Goal: Transaction & Acquisition: Purchase product/service

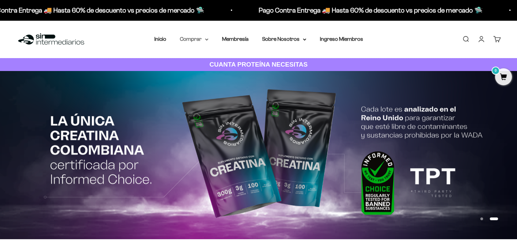
click at [205, 40] on icon at bounding box center [206, 39] width 3 height 2
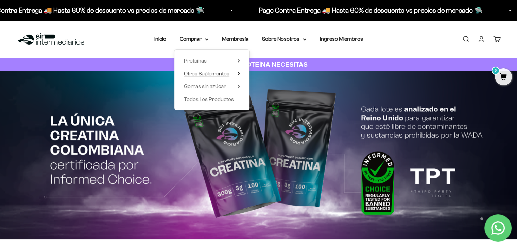
click at [208, 74] on span "Otros Suplementos" at bounding box center [207, 74] width 46 height 6
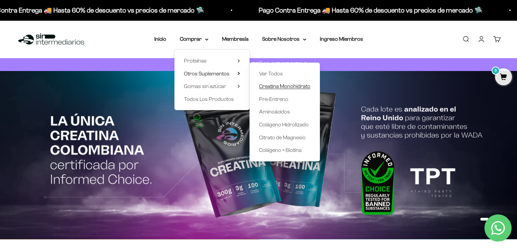
click at [286, 89] on span "Creatina Monohidrato" at bounding box center [284, 86] width 51 height 6
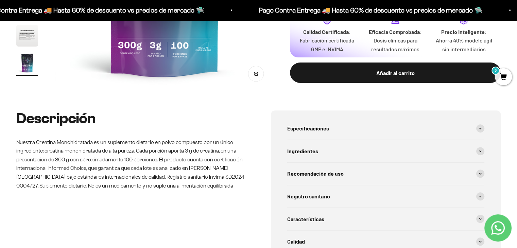
scroll to position [216, 0]
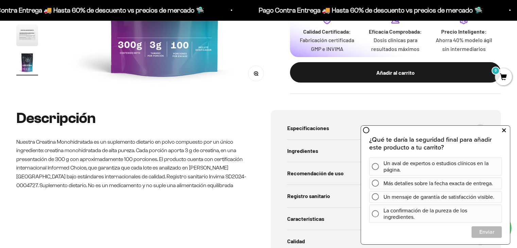
click at [504, 133] on icon at bounding box center [504, 130] width 4 height 9
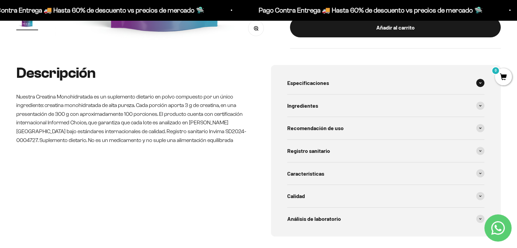
scroll to position [258, 0]
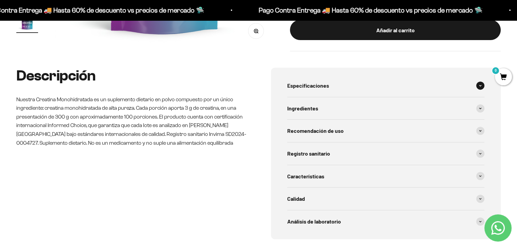
click at [481, 88] on span at bounding box center [480, 86] width 8 height 8
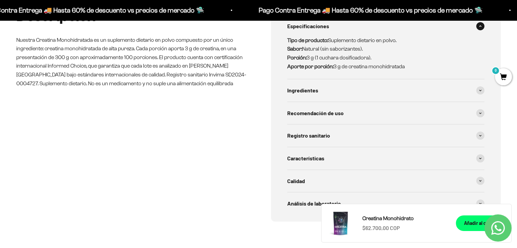
scroll to position [318, 0]
click at [481, 94] on span at bounding box center [480, 90] width 8 height 8
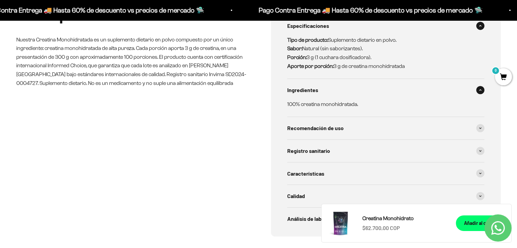
click at [480, 26] on icon at bounding box center [480, 26] width 2 height 1
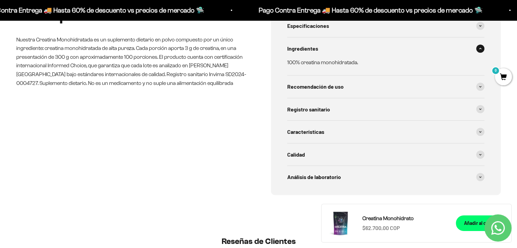
click at [481, 48] on icon at bounding box center [480, 48] width 2 height 1
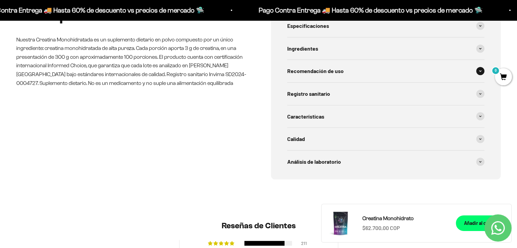
click at [481, 70] on span at bounding box center [480, 71] width 8 height 8
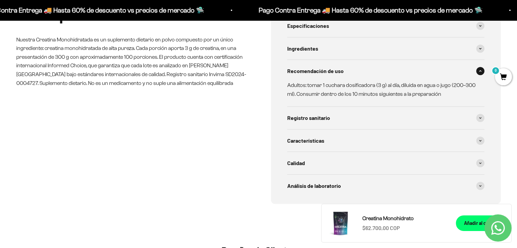
click at [481, 70] on icon at bounding box center [480, 71] width 3 height 2
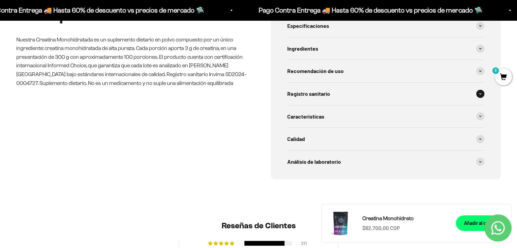
click at [480, 95] on span at bounding box center [480, 94] width 8 height 8
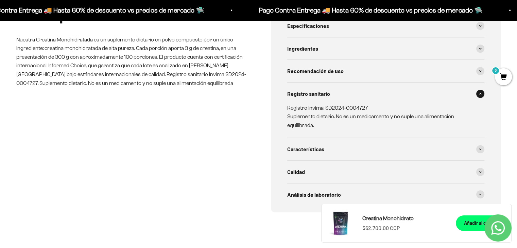
drag, startPoint x: 480, startPoint y: 95, endPoint x: 503, endPoint y: 152, distance: 61.2
drag, startPoint x: 503, startPoint y: 152, endPoint x: 510, endPoint y: 137, distance: 16.3
click at [510, 137] on div "Descripción Nuestra Creatina Monohidratada es un suplemento dietario en polvo c…" at bounding box center [258, 126] width 517 height 237
click at [481, 94] on icon at bounding box center [480, 94] width 3 height 2
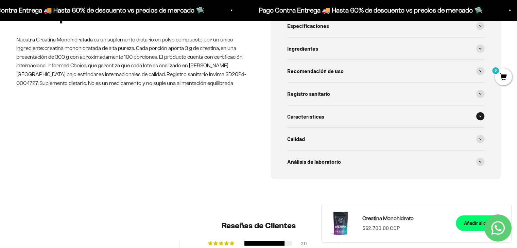
click at [475, 121] on div "Características" at bounding box center [386, 116] width 198 height 22
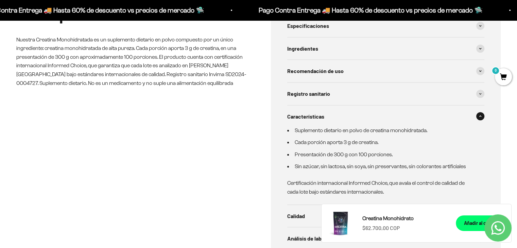
drag, startPoint x: 475, startPoint y: 121, endPoint x: 481, endPoint y: 119, distance: 6.5
click at [481, 119] on div "Características" at bounding box center [386, 116] width 198 height 22
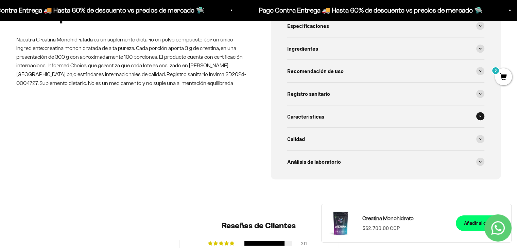
click at [480, 119] on span at bounding box center [480, 116] width 8 height 8
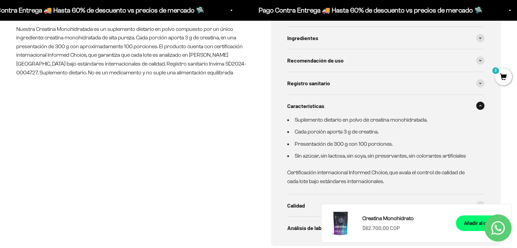
scroll to position [331, 0]
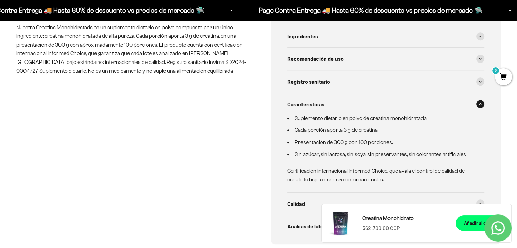
click at [484, 104] on span at bounding box center [480, 104] width 8 height 8
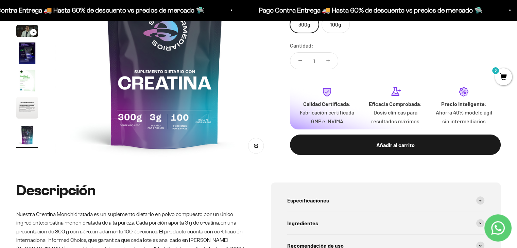
scroll to position [143, 0]
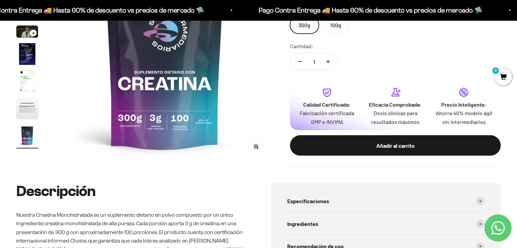
click at [23, 110] on img "Ir al artículo 8" at bounding box center [27, 109] width 22 height 22
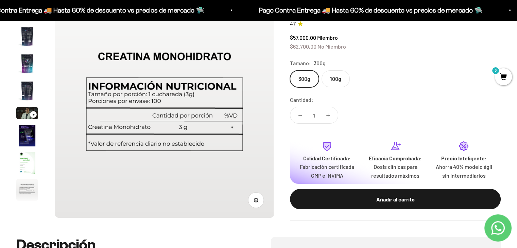
scroll to position [85, 0]
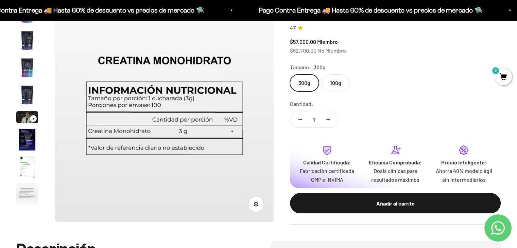
click at [19, 161] on img "Ir al artículo 7" at bounding box center [27, 167] width 22 height 22
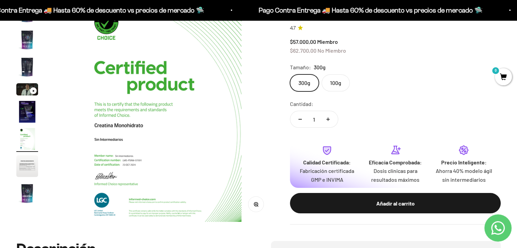
scroll to position [0, 1365]
click at [27, 117] on img "Ir al artículo 6" at bounding box center [27, 112] width 22 height 22
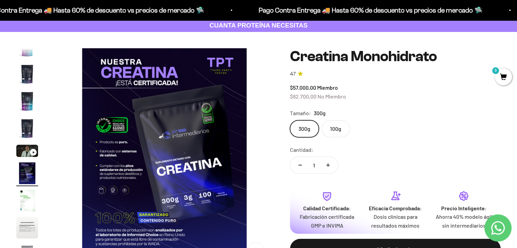
scroll to position [38, 0]
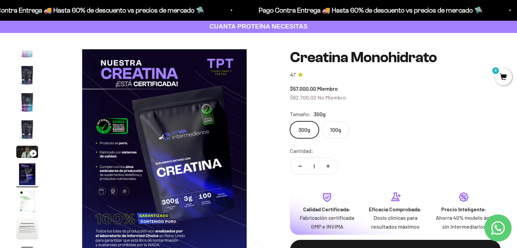
click at [27, 121] on img "Ir al artículo 4" at bounding box center [27, 130] width 22 height 22
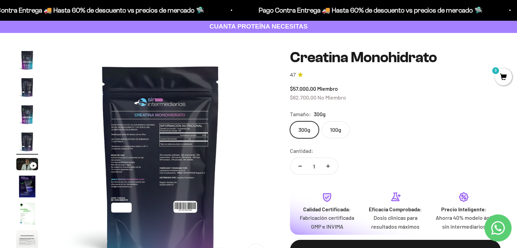
scroll to position [0, 683]
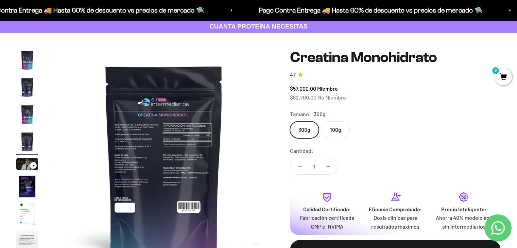
click at [29, 99] on button "Ir al artículo 2" at bounding box center [27, 89] width 22 height 24
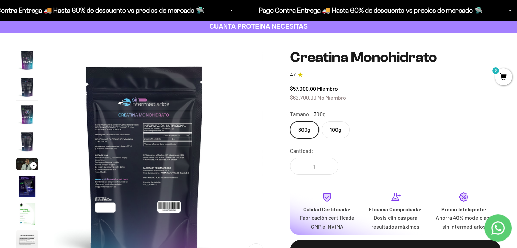
scroll to position [0, 227]
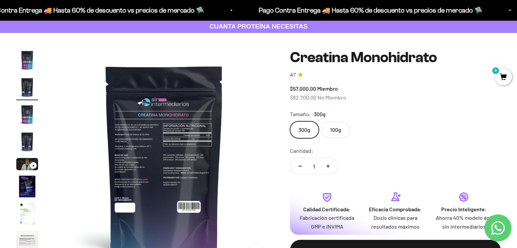
click at [24, 80] on img "Ir al artículo 2" at bounding box center [27, 88] width 22 height 22
click at [24, 67] on img "Ir al artículo 1" at bounding box center [27, 60] width 22 height 22
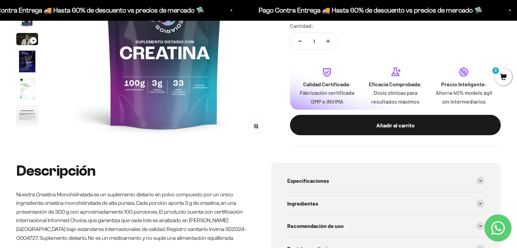
scroll to position [163, 0]
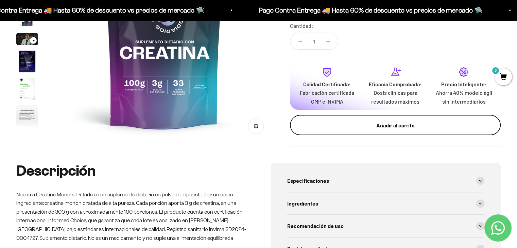
click at [420, 128] on div "Añadir al carrito" at bounding box center [396, 125] width 184 height 9
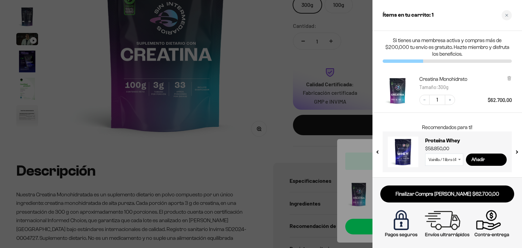
click at [297, 107] on div at bounding box center [261, 124] width 522 height 248
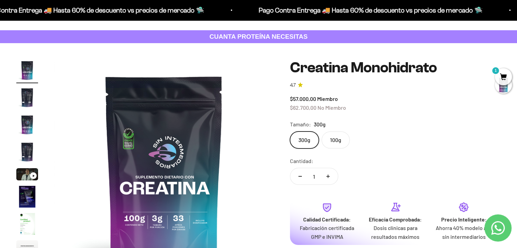
scroll to position [0, 0]
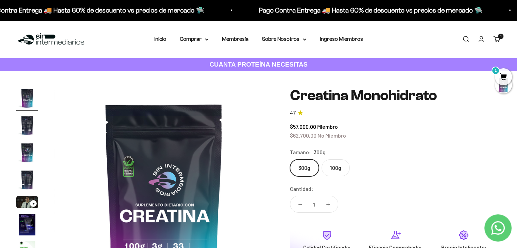
click at [479, 41] on link "Iniciar sesión" at bounding box center [481, 38] width 7 height 7
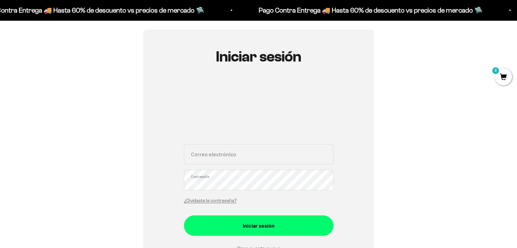
scroll to position [57, 0]
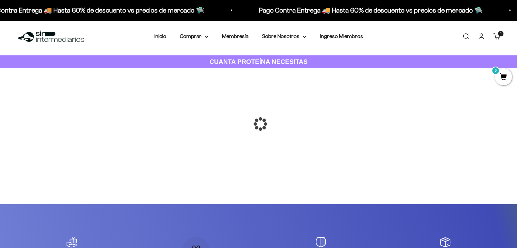
scroll to position [4, 0]
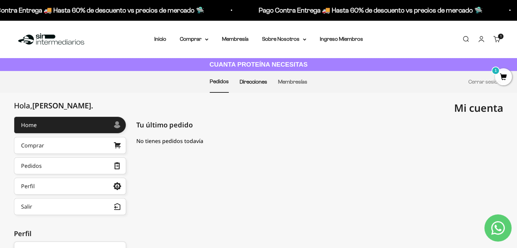
click at [262, 79] on link "Direcciones" at bounding box center [254, 82] width 28 height 6
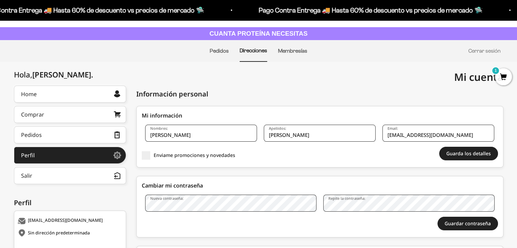
scroll to position [53, 0]
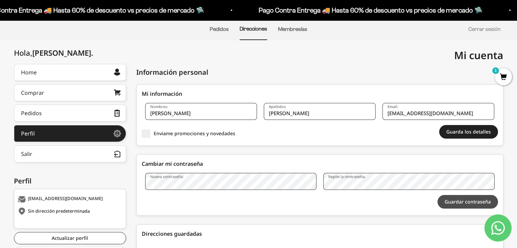
click at [460, 203] on button "Guardar contraseña" at bounding box center [468, 202] width 61 height 14
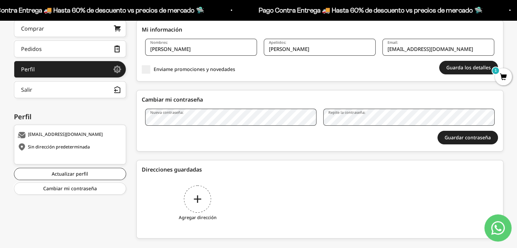
scroll to position [117, 0]
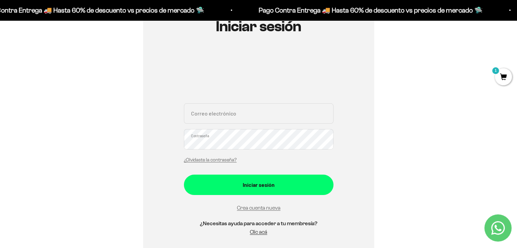
scroll to position [88, 0]
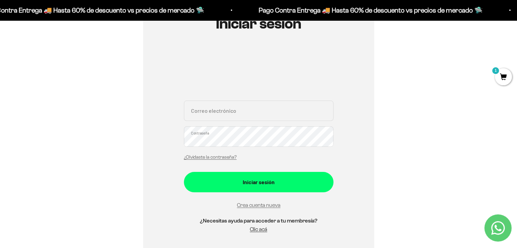
click at [216, 114] on input "Correo electrónico" at bounding box center [259, 111] width 150 height 20
type input "[EMAIL_ADDRESS][DOMAIN_NAME]"
click at [184, 172] on button "Iniciar sesión" at bounding box center [259, 182] width 150 height 20
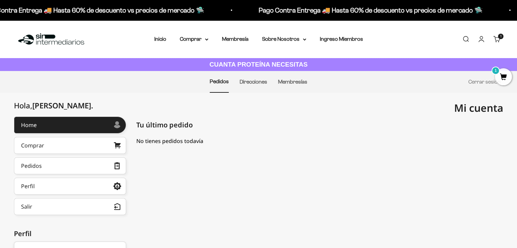
click at [248, 87] on li "Direcciones" at bounding box center [254, 81] width 28 height 21
click at [256, 81] on link "Direcciones" at bounding box center [254, 82] width 28 height 6
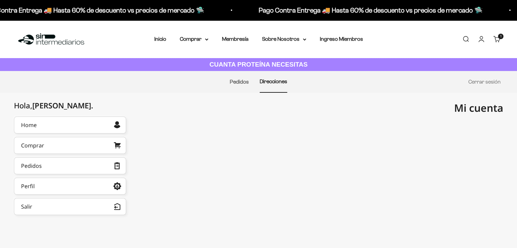
scroll to position [49, 0]
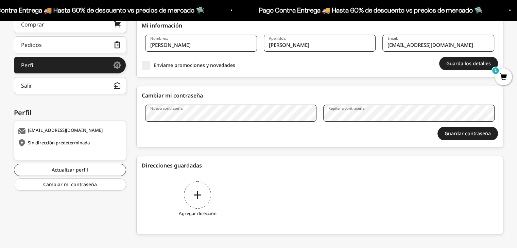
scroll to position [129, 0]
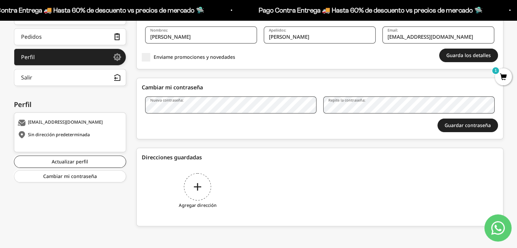
click at [205, 187] on div "Agregar dirección" at bounding box center [198, 192] width 112 height 51
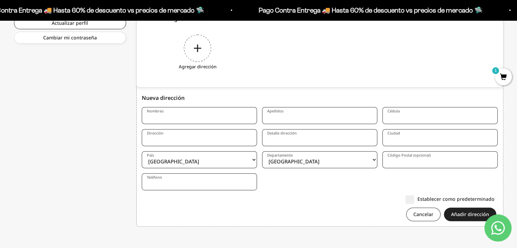
scroll to position [268, 0]
click at [176, 117] on input "Nombres" at bounding box center [199, 115] width 115 height 17
type input "[PERSON_NAME]"
click at [299, 117] on input "Cardenas" at bounding box center [319, 115] width 115 height 17
type input "[PERSON_NAME]"
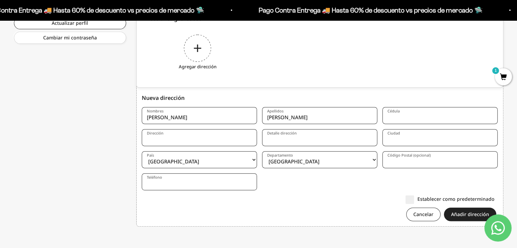
click at [401, 113] on input "Cédula" at bounding box center [440, 115] width 115 height 17
type input "1098819759"
click at [194, 139] on input "Dirección" at bounding box center [199, 137] width 115 height 17
type input "VERGANZO LT UTIL NO 4 LOS MADEROS SN"
click at [276, 142] on input "Detalle dirección" at bounding box center [319, 137] width 115 height 17
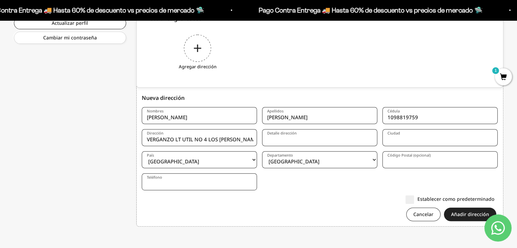
paste input "Conjunto Residencial ÁLAMO - Los Maderos Torre 8 apto 103 cel [PHONE_NUMBER] - …"
drag, startPoint x: 303, startPoint y: 141, endPoint x: 233, endPoint y: 136, distance: 70.5
click at [233, 136] on form "Nombres Raul Fernando Apellidos Cardenas Ruiz Cédula 1098819759 Dirección VERGA…" at bounding box center [320, 166] width 356 height 119
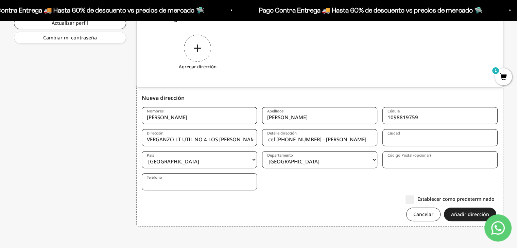
type input "Conjunto Residencial ÁLAMO - Los Maderos Torre 8 apto 103 cel [PHONE_NUMBER] - …"
click at [433, 131] on input "Ciudad" at bounding box center [440, 137] width 115 height 17
type input "t"
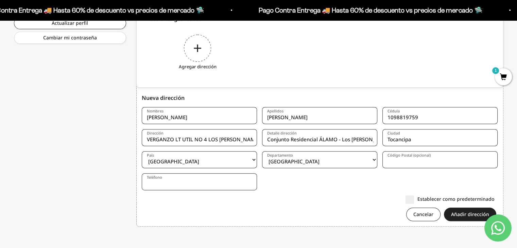
type input "Tocancipa"
click at [324, 157] on select "Amazonas Antioquia Arauca Atlántico Bogotá Bolívar Boyacá Caldas Caquetá Casana…" at bounding box center [319, 159] width 115 height 17
select select "Cundinamarca"
click at [262, 151] on select "Amazonas Antioquia Arauca Atlántico Bogotá Bolívar Boyacá Caldas Caquetá Casana…" at bounding box center [319, 159] width 115 height 17
click at [412, 161] on input "Código Postal (opcional)" at bounding box center [440, 159] width 115 height 17
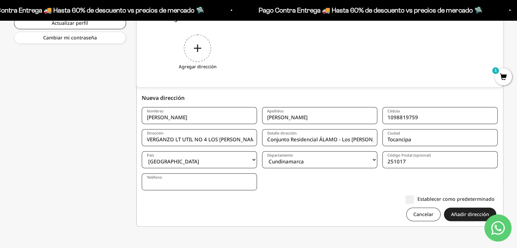
type input "251017"
click at [201, 183] on input "Teléfono" at bounding box center [199, 181] width 115 height 17
type input "3212854297"
click at [460, 199] on label "Establecer como predeterminado" at bounding box center [450, 199] width 89 height 7
click at [495, 199] on input "Establecer como predeterminado" at bounding box center [495, 199] width 0 height 0
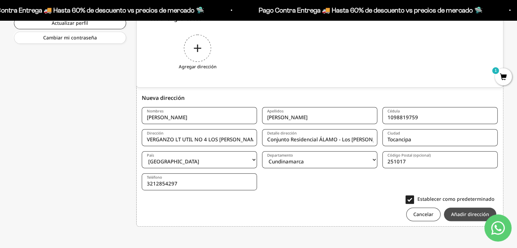
click at [464, 215] on button "Añadir dirección" at bounding box center [470, 215] width 52 height 14
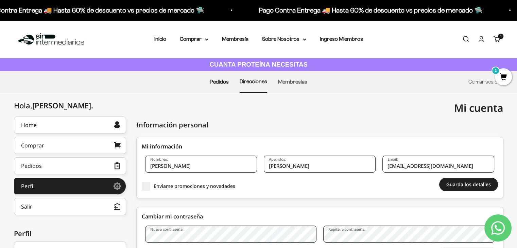
click at [219, 83] on link "Pedidos" at bounding box center [219, 82] width 19 height 6
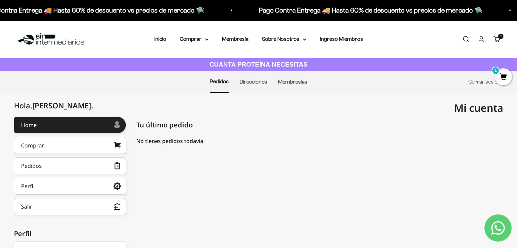
click at [502, 78] on span "1" at bounding box center [503, 76] width 17 height 17
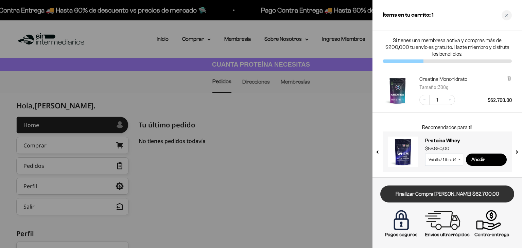
click at [445, 196] on link "Finalizar Compra Segura $62.700,00" at bounding box center [447, 194] width 134 height 17
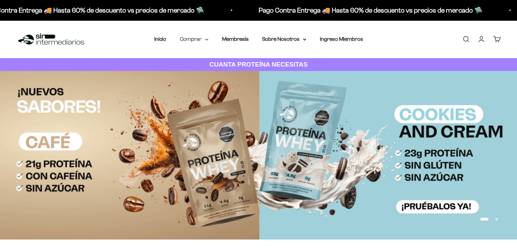
click at [206, 38] on icon at bounding box center [206, 39] width 3 height 2
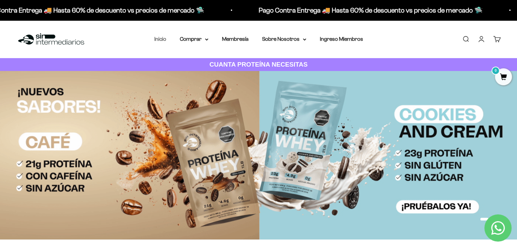
click at [161, 40] on link "Inicio" at bounding box center [160, 39] width 12 height 6
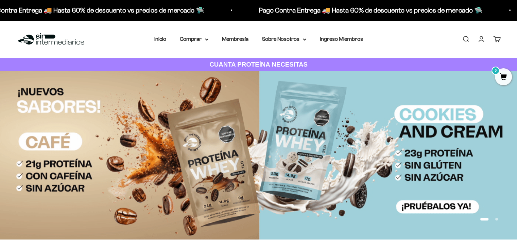
click at [485, 40] on link "Cuenta" at bounding box center [481, 38] width 7 height 7
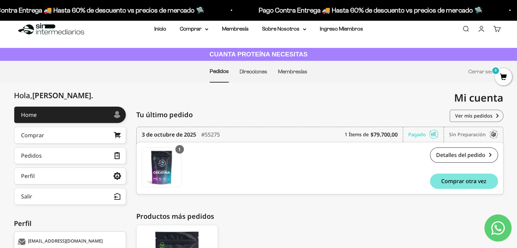
scroll to position [11, 0]
click at [451, 152] on link "Detalles del pedido" at bounding box center [464, 154] width 68 height 15
